Goal: Task Accomplishment & Management: Complete application form

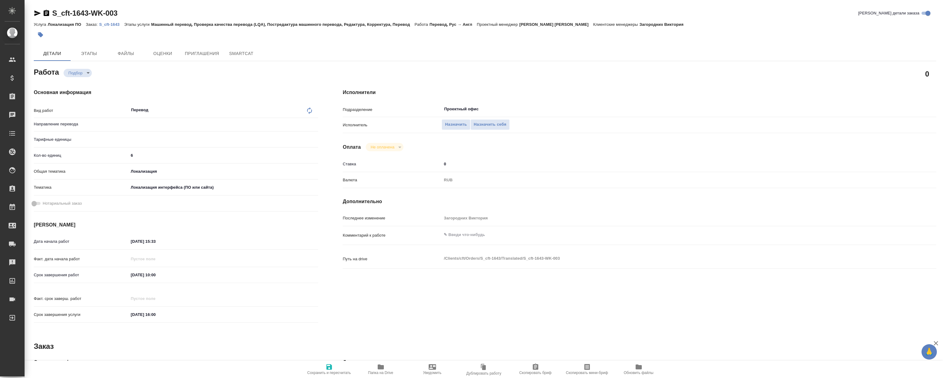
type textarea "x"
type input "рус-англ"
type textarea "x"
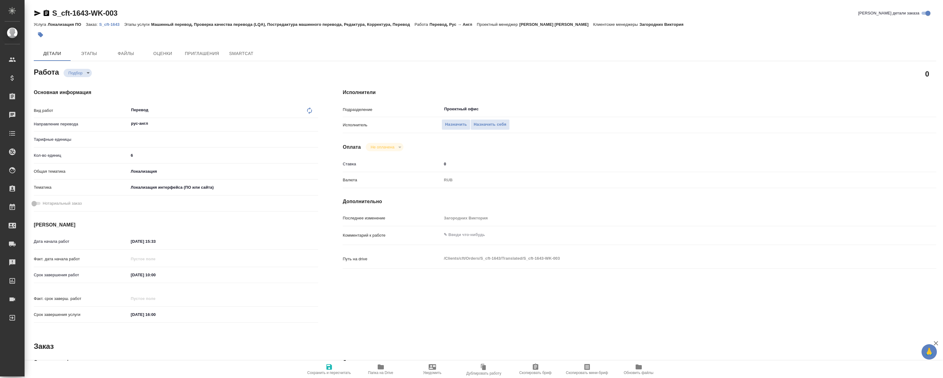
type textarea "x"
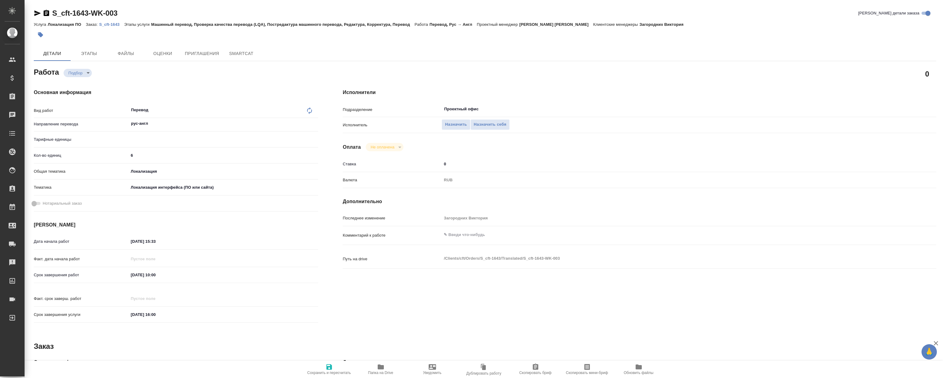
type textarea "x"
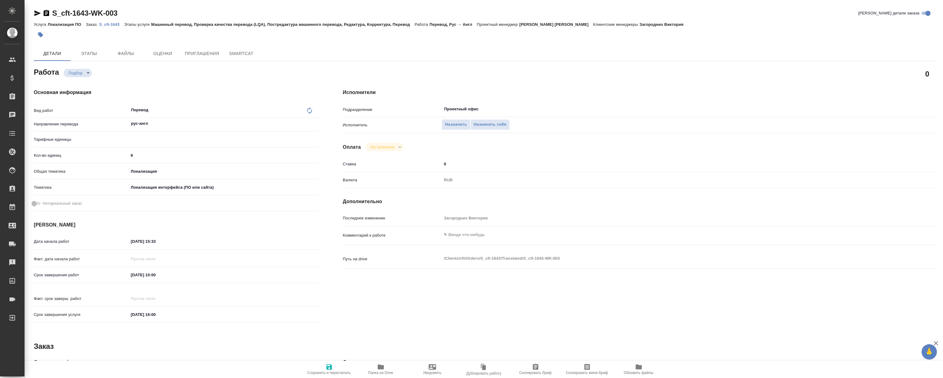
type textarea "x"
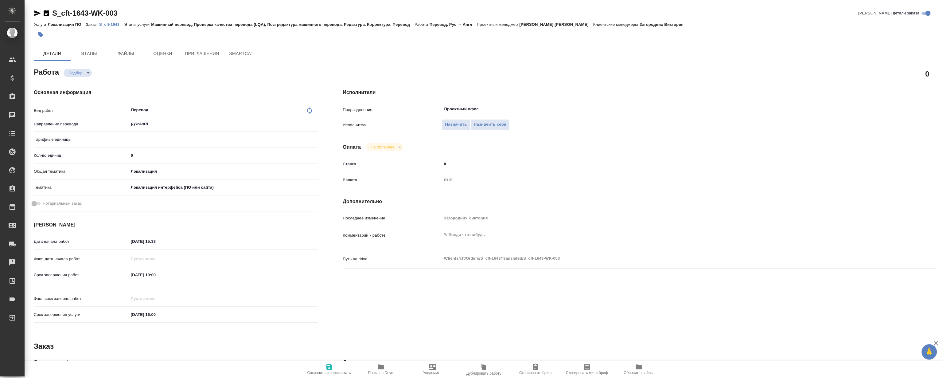
type textarea "x"
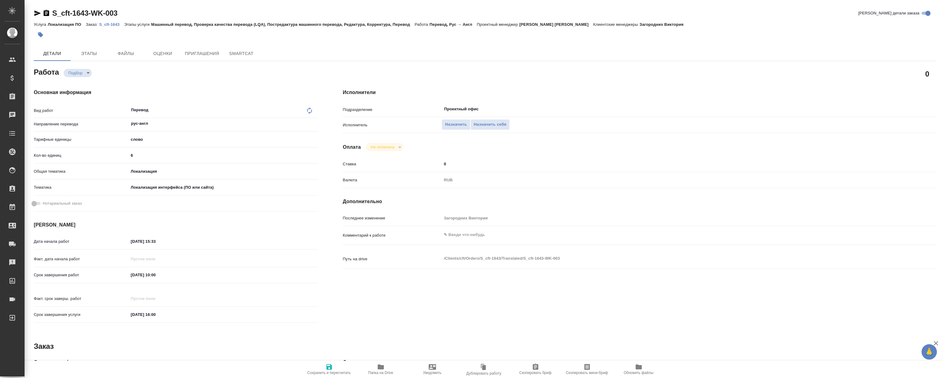
type textarea "x"
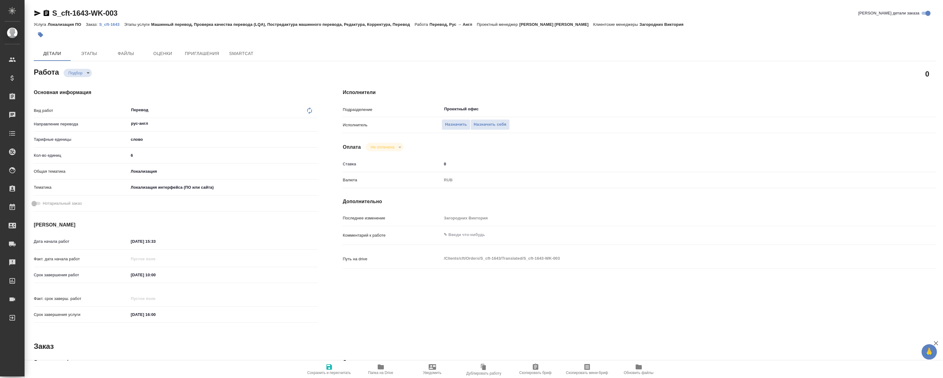
type textarea "x"
click at [110, 25] on p "S_cft-1643" at bounding box center [111, 24] width 25 height 5
click at [58, 56] on span "Детали" at bounding box center [51, 54] width 29 height 8
click at [114, 29] on div at bounding box center [334, 35] width 601 height 14
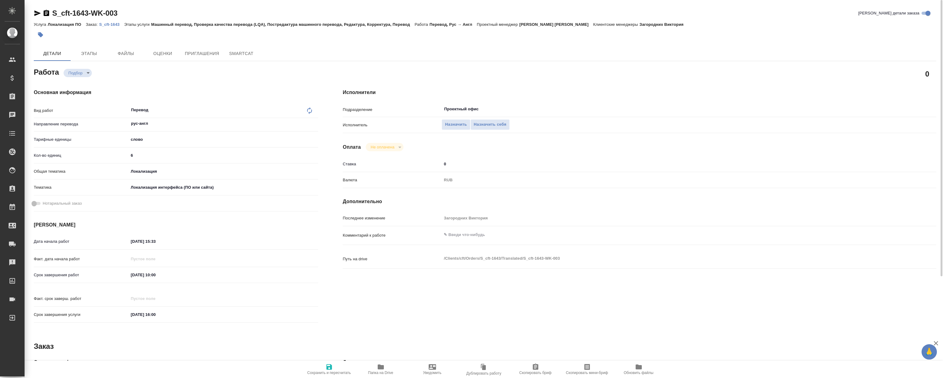
click at [114, 25] on p "S_cft-1643" at bounding box center [111, 24] width 25 height 5
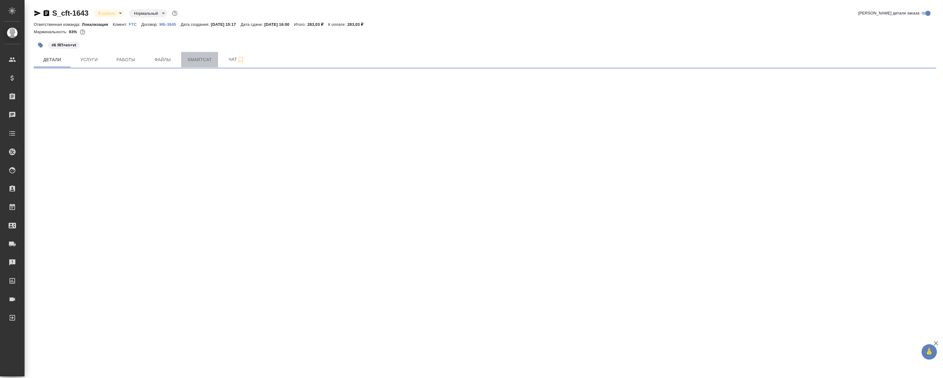
click at [212, 57] on span "Smartcat" at bounding box center [199, 60] width 29 height 8
select select "RU"
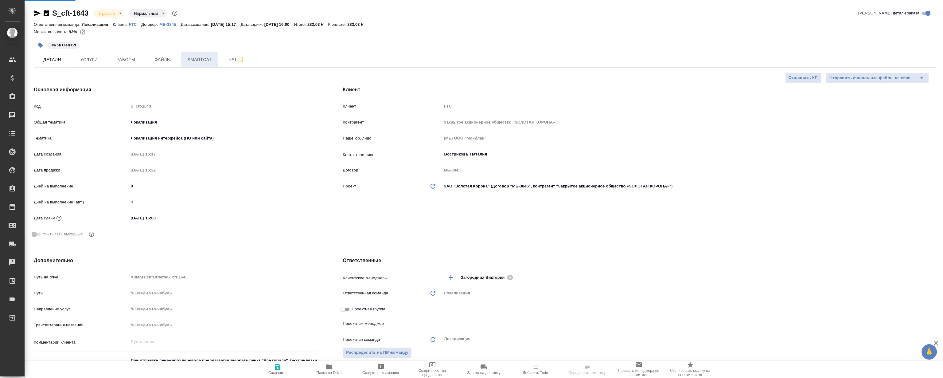
type textarea "x"
type input "[PERSON_NAME]"
type input "Сеитов Павел"
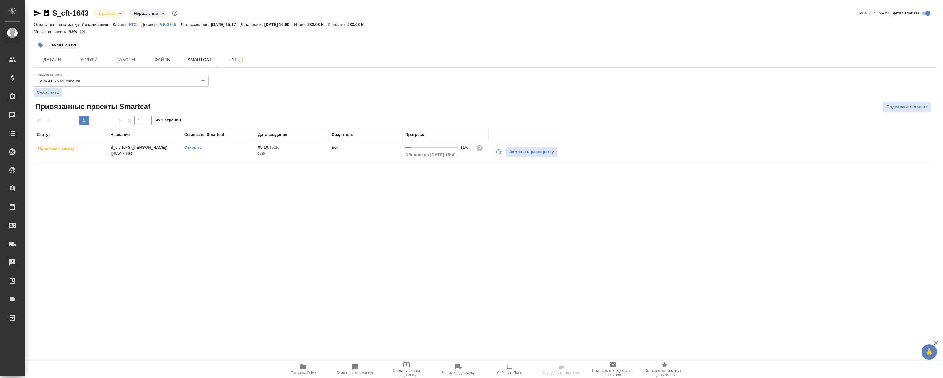
click at [188, 146] on link "Открыть" at bounding box center [192, 147] width 17 height 5
click at [64, 62] on span "Детали" at bounding box center [51, 60] width 29 height 8
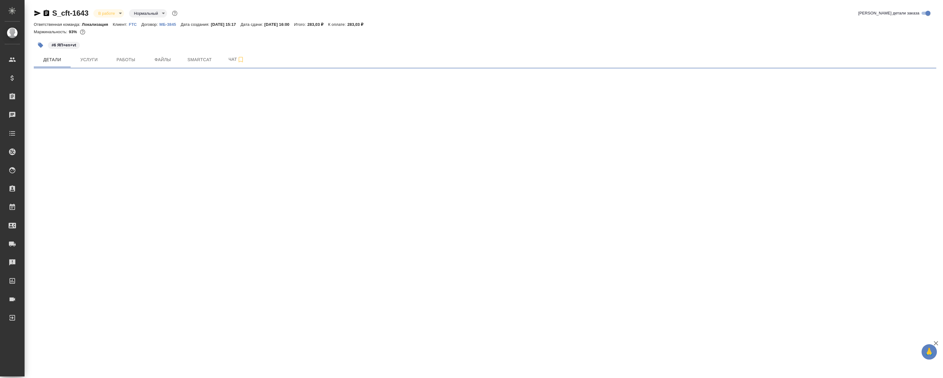
select select "RU"
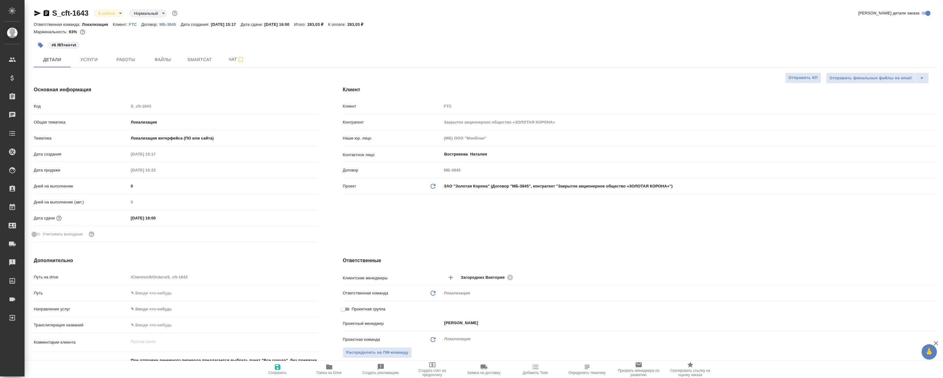
type textarea "x"
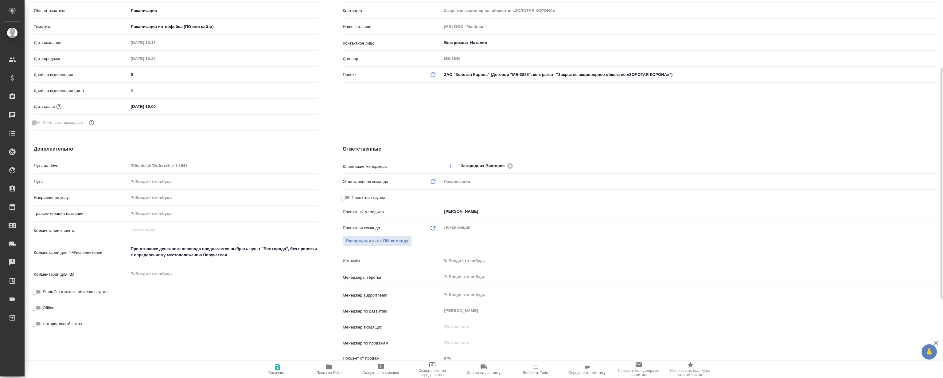
type textarea "x"
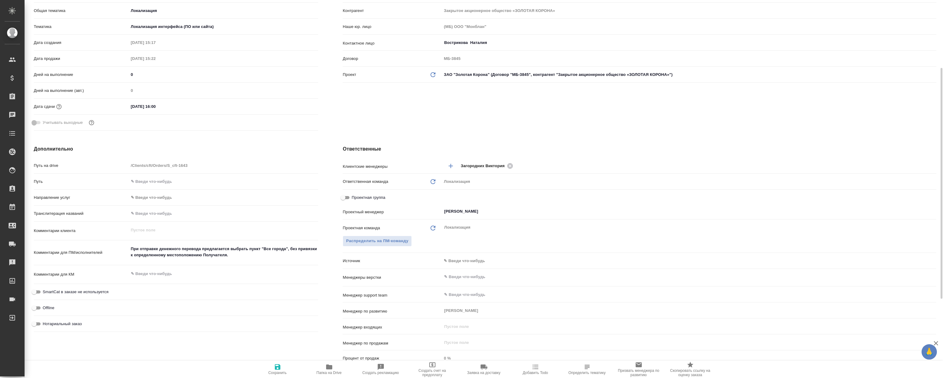
type textarea "x"
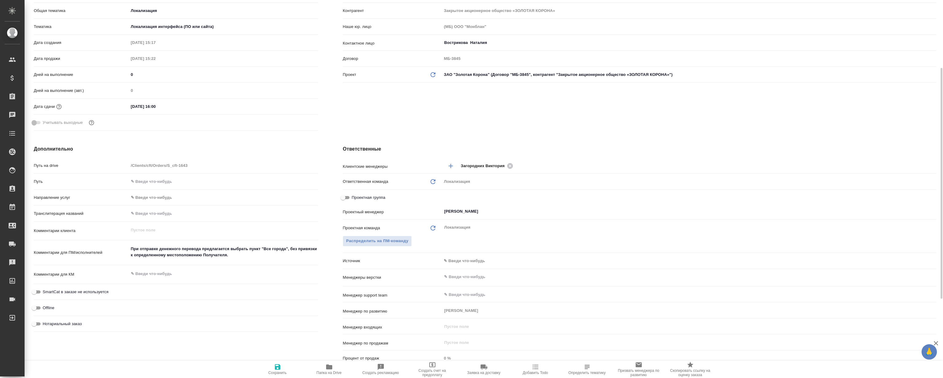
type textarea "x"
click at [171, 251] on textarea "При отправке денежного перевода предлагается выбрать пункт "Все города", без пр…" at bounding box center [224, 251] width 190 height 17
click at [171, 251] on textarea "При отправке денежного перевода предлагается выбрать пункт "Все города", без пр…" at bounding box center [223, 252] width 189 height 17
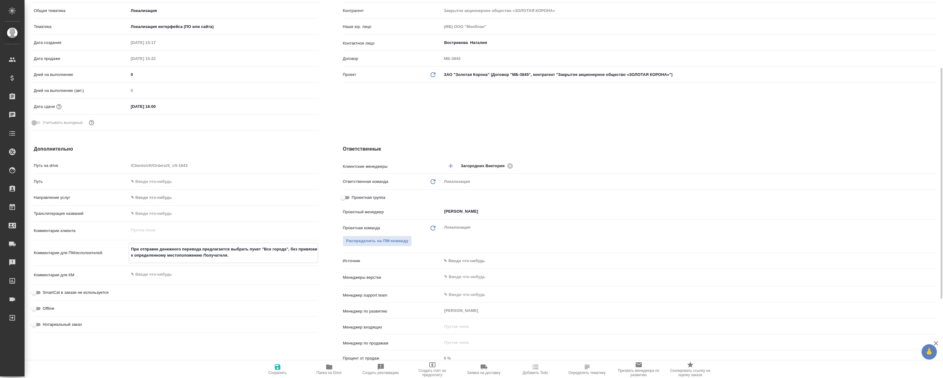
click at [171, 251] on textarea "При отправке денежного перевода предлагается выбрать пункт "Все города", без пр…" at bounding box center [223, 252] width 189 height 17
type textarea "x"
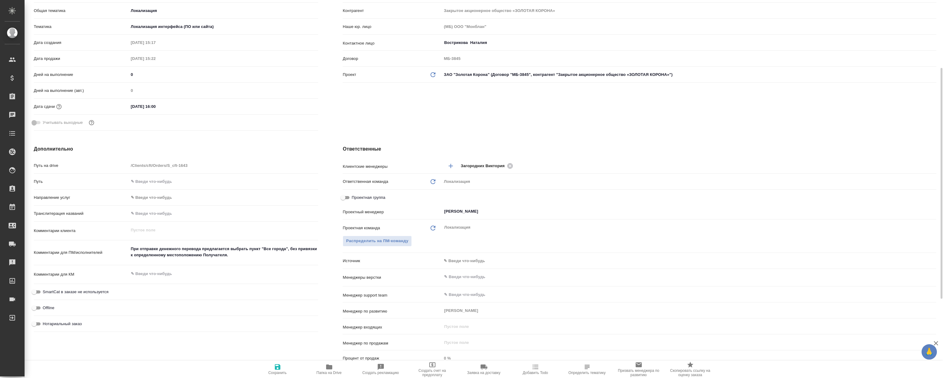
type textarea "x"
